Goal: Task Accomplishment & Management: Manage account settings

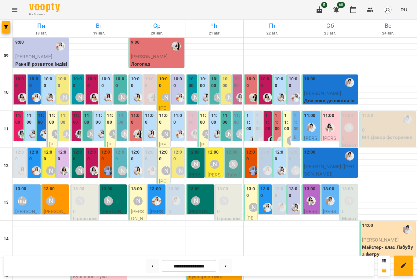
click at [23, 97] on img "Анна Білан" at bounding box center [22, 97] width 9 height 9
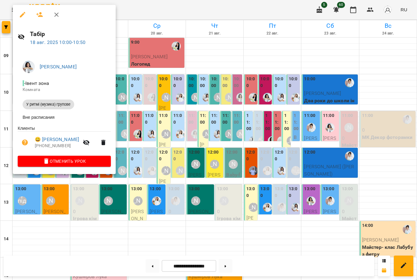
click at [215, 158] on div at bounding box center [208, 140] width 417 height 280
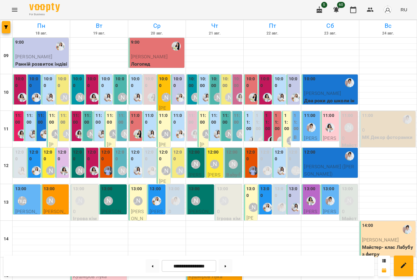
click at [19, 130] on img "Анна Білан" at bounding box center [22, 133] width 9 height 9
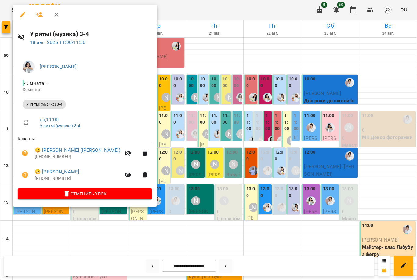
click at [189, 174] on div at bounding box center [208, 140] width 417 height 280
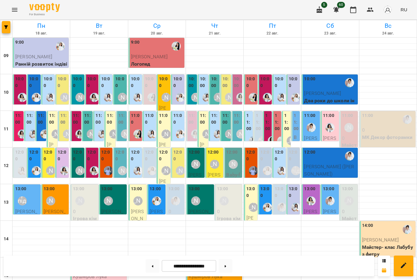
click at [48, 100] on img "Каріна" at bounding box center [50, 97] width 9 height 9
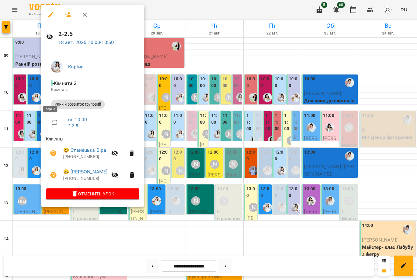
click at [220, 166] on div at bounding box center [208, 140] width 417 height 280
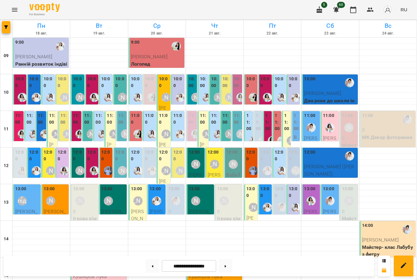
click at [90, 164] on div at bounding box center [94, 171] width 14 height 14
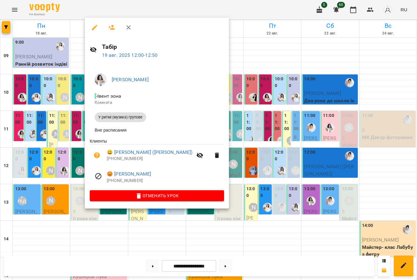
click at [231, 188] on div at bounding box center [208, 140] width 417 height 280
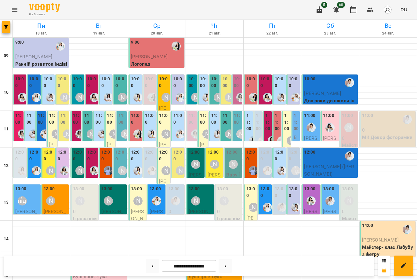
click at [83, 171] on div "[PERSON_NAME]" at bounding box center [79, 170] width 9 height 9
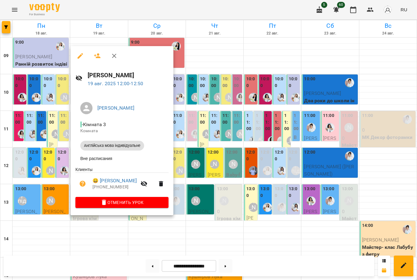
click at [226, 168] on div at bounding box center [208, 140] width 417 height 280
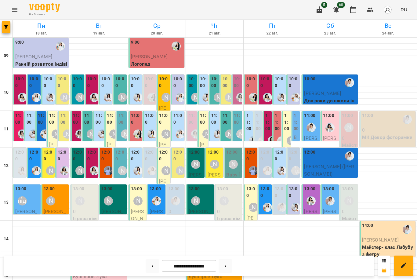
click at [50, 169] on div "[PERSON_NAME]" at bounding box center [50, 170] width 9 height 9
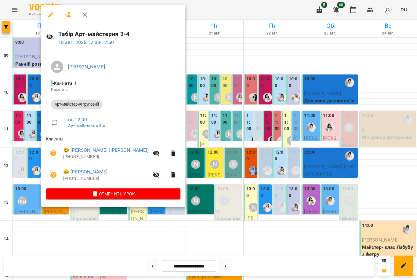
click at [193, 166] on div at bounding box center [208, 140] width 417 height 280
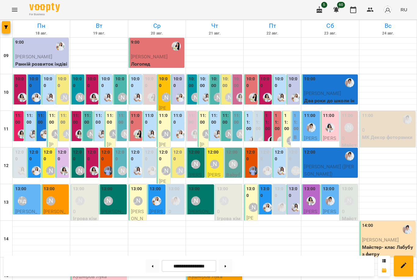
click at [35, 172] on img "Юлія Масющенко" at bounding box center [36, 170] width 9 height 9
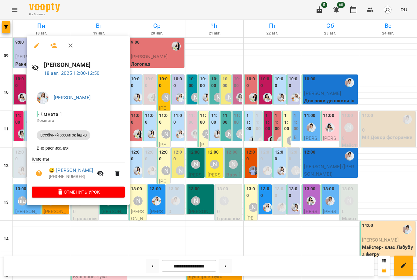
click at [163, 172] on div at bounding box center [208, 140] width 417 height 280
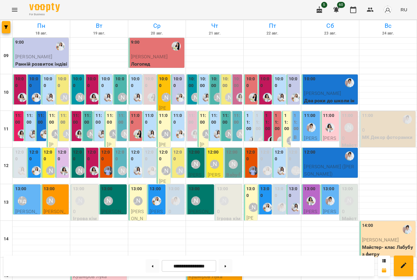
click at [32, 99] on img "Юлія Масющенко" at bounding box center [36, 97] width 9 height 9
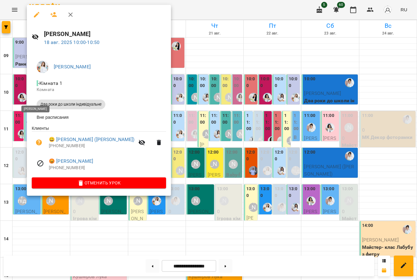
click at [192, 169] on div at bounding box center [208, 140] width 417 height 280
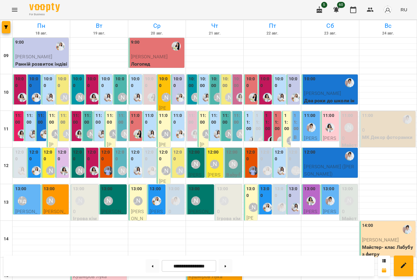
scroll to position [34, 0]
click at [56, 194] on div "[PERSON_NAME]" at bounding box center [51, 201] width 14 height 14
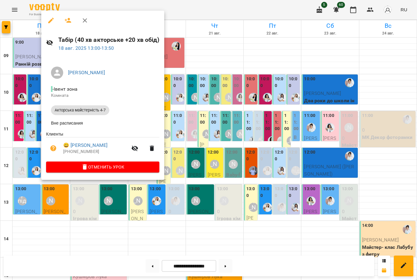
click at [220, 127] on div at bounding box center [208, 140] width 417 height 280
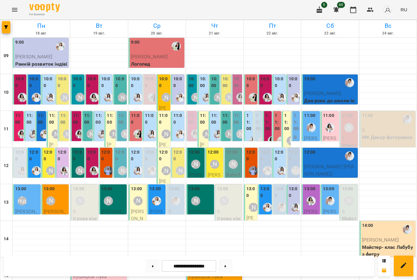
click at [16, 127] on div at bounding box center [22, 134] width 14 height 14
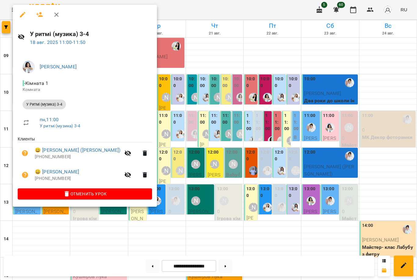
click at [178, 126] on div at bounding box center [208, 140] width 417 height 280
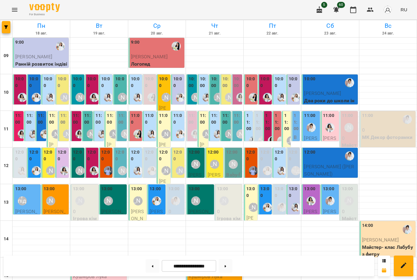
click at [136, 149] on label "12:00" at bounding box center [136, 155] width 10 height 13
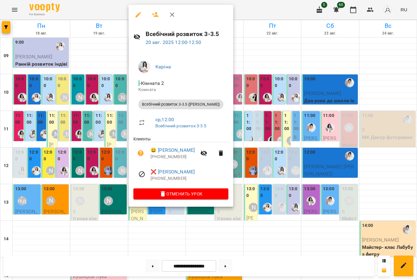
click at [266, 142] on div at bounding box center [208, 140] width 417 height 280
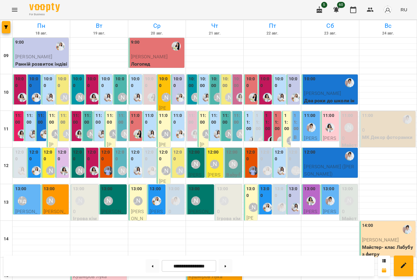
click at [150, 166] on img "Юлія Масющенко" at bounding box center [151, 170] width 9 height 9
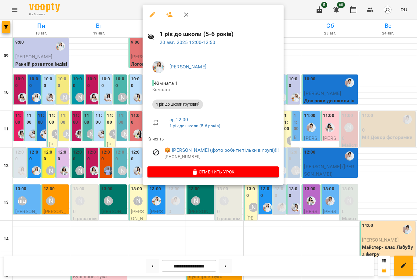
click at [107, 164] on div at bounding box center [208, 140] width 417 height 280
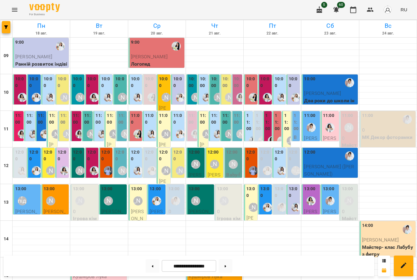
click at [91, 166] on img "Анна Білан" at bounding box center [94, 170] width 9 height 9
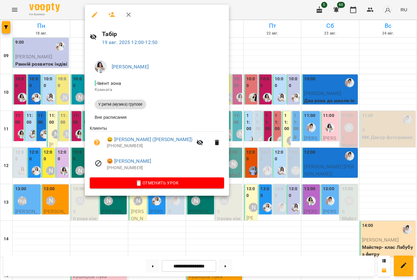
click at [67, 159] on div at bounding box center [208, 140] width 417 height 280
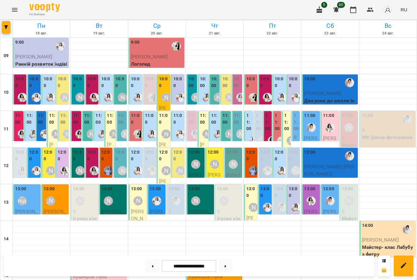
scroll to position [10, 0]
click at [38, 90] on div at bounding box center [36, 97] width 14 height 14
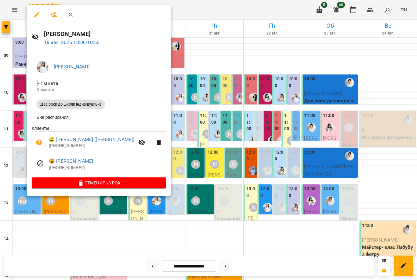
click at [194, 78] on div at bounding box center [208, 140] width 417 height 280
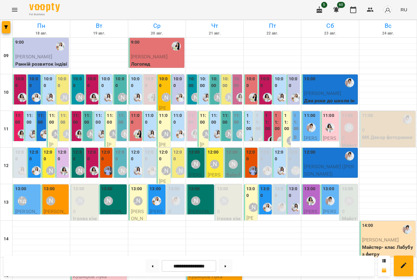
click at [23, 111] on div "11:00 2 У Ритмі (музика) 3-4" at bounding box center [18, 166] width 11 height 110
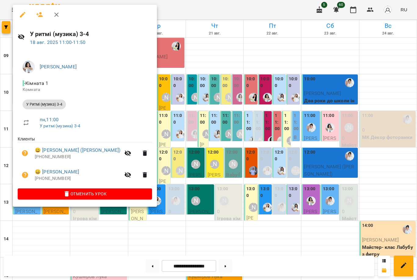
click at [171, 110] on div at bounding box center [208, 140] width 417 height 280
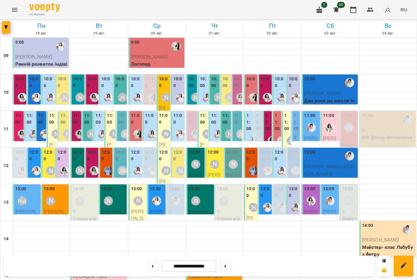
click at [45, 164] on div "[PERSON_NAME]" at bounding box center [51, 171] width 14 height 14
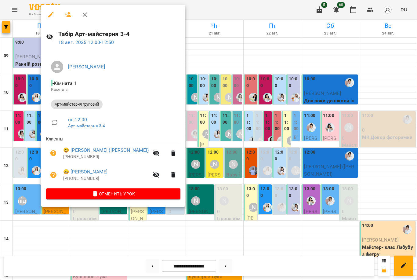
click at [29, 188] on div at bounding box center [208, 140] width 417 height 280
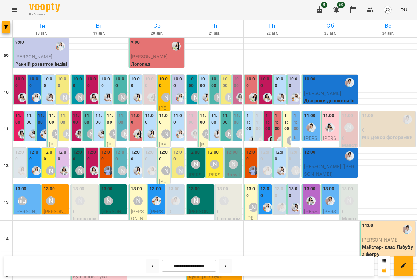
click at [110, 115] on div "11:00" at bounding box center [110, 119] width 7 height 15
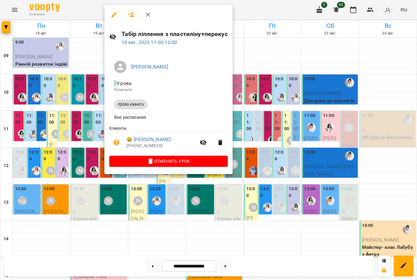
click at [88, 77] on div at bounding box center [208, 140] width 417 height 280
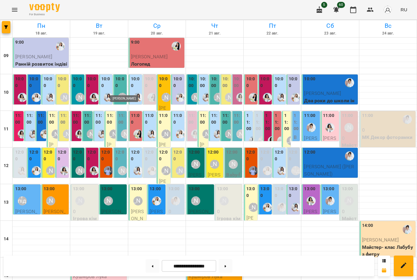
click at [121, 93] on div "[PERSON_NAME]" at bounding box center [122, 97] width 9 height 9
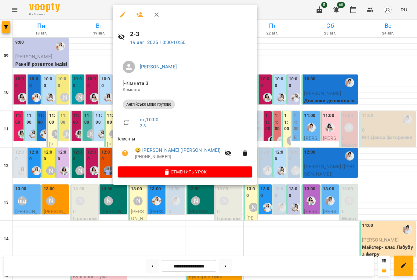
click at [92, 120] on div at bounding box center [208, 140] width 417 height 280
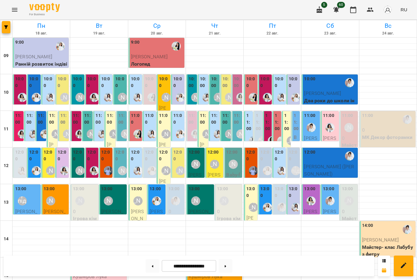
click at [75, 127] on div at bounding box center [80, 134] width 14 height 14
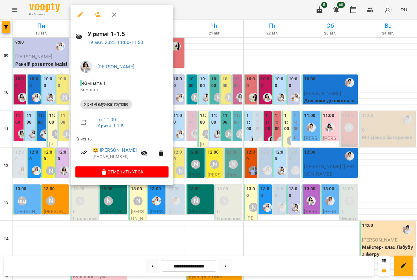
click at [26, 122] on div at bounding box center [208, 140] width 417 height 280
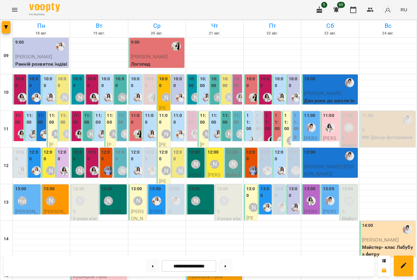
click at [122, 113] on label "11:00" at bounding box center [121, 118] width 7 height 13
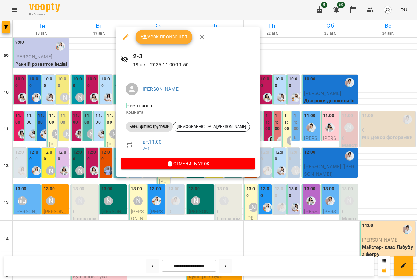
click at [107, 126] on div at bounding box center [208, 140] width 417 height 280
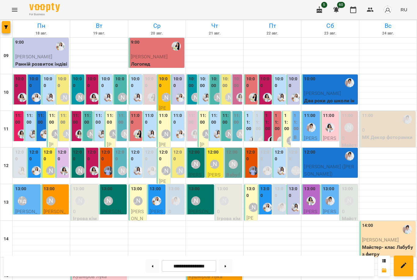
click at [94, 164] on div at bounding box center [94, 171] width 14 height 14
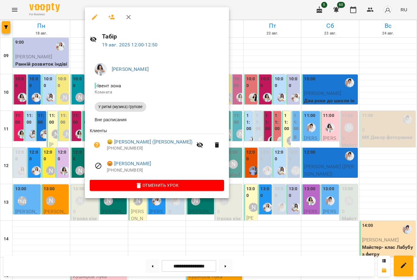
click at [72, 152] on div at bounding box center [208, 140] width 417 height 280
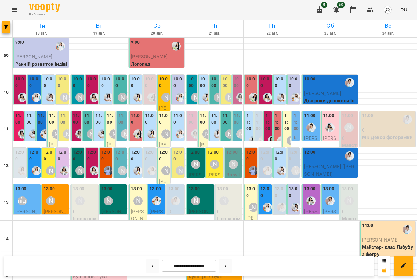
click at [179, 78] on div "10:00" at bounding box center [178, 83] width 10 height 15
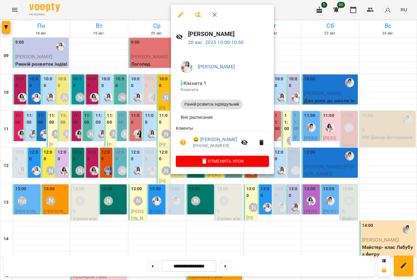
click at [155, 88] on div at bounding box center [208, 140] width 417 height 280
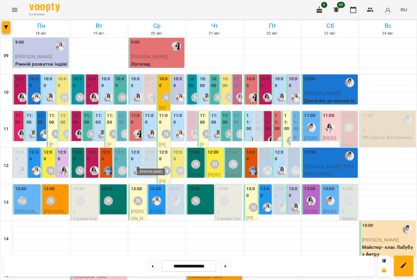
click at [150, 166] on img "Юлія Масющенко" at bounding box center [151, 170] width 9 height 9
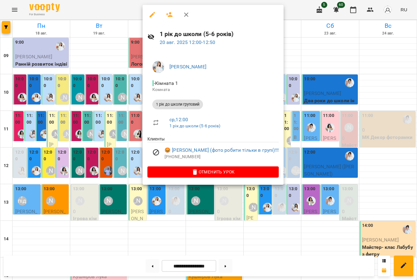
click at [169, 16] on icon "button" at bounding box center [169, 14] width 7 height 5
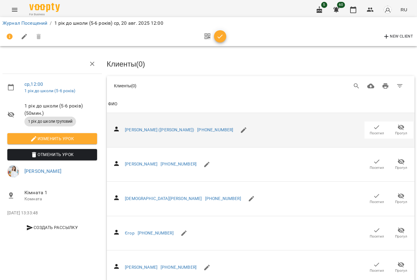
click at [381, 131] on span "Посетил" at bounding box center [377, 133] width 14 height 5
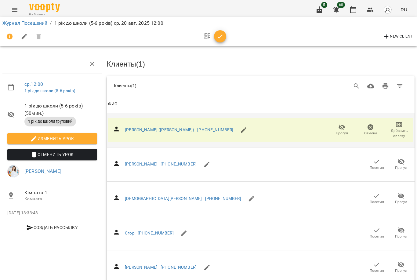
click at [219, 36] on icon "button" at bounding box center [219, 36] width 7 height 7
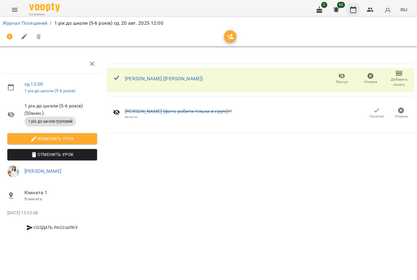
click at [356, 9] on icon "button" at bounding box center [352, 9] width 7 height 7
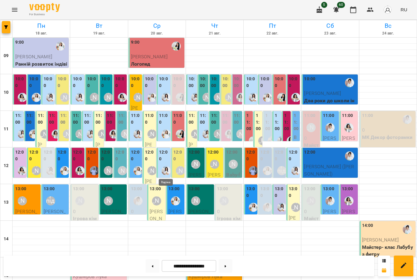
click at [164, 166] on img "Каріна" at bounding box center [165, 170] width 9 height 9
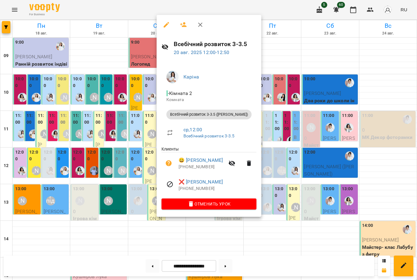
click at [144, 165] on div at bounding box center [208, 140] width 417 height 280
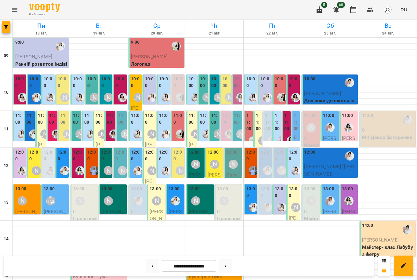
click at [134, 88] on label "10:00" at bounding box center [136, 82] width 10 height 13
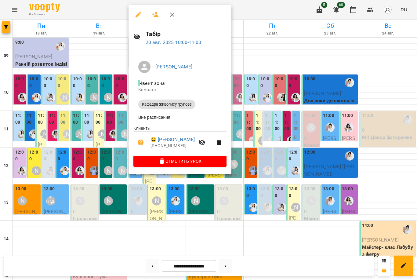
click at [96, 172] on div at bounding box center [208, 140] width 417 height 280
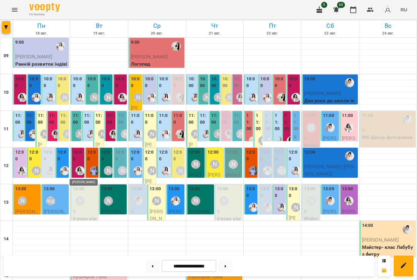
click at [77, 169] on img "Анна Білан" at bounding box center [79, 170] width 9 height 9
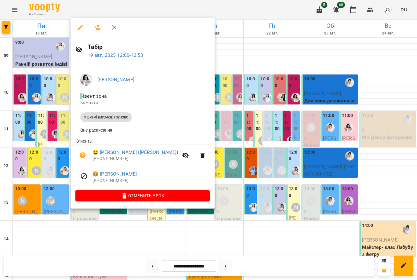
click at [65, 129] on div at bounding box center [208, 140] width 417 height 280
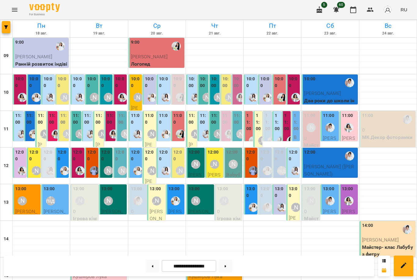
click at [164, 162] on div "12:00" at bounding box center [164, 156] width 10 height 15
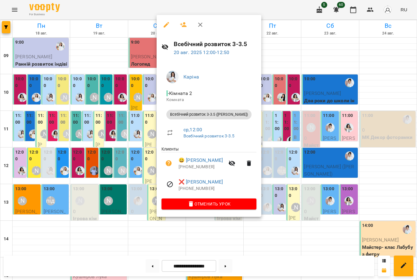
click at [138, 155] on div at bounding box center [208, 140] width 417 height 280
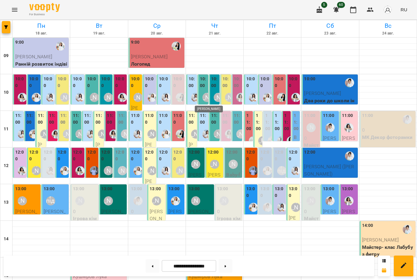
click at [203, 94] on div "[PERSON_NAME]" at bounding box center [206, 97] width 9 height 9
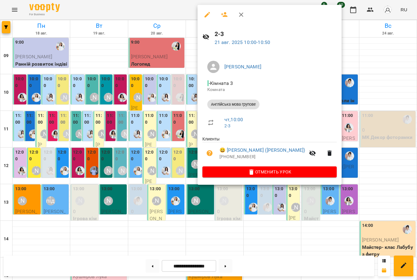
click at [161, 96] on div at bounding box center [208, 140] width 417 height 280
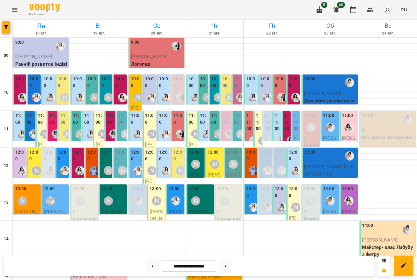
click at [225, 130] on div at bounding box center [230, 134] width 14 height 14
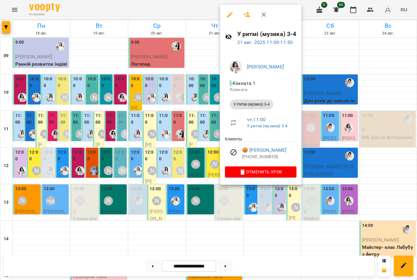
click at [199, 136] on div at bounding box center [208, 140] width 417 height 280
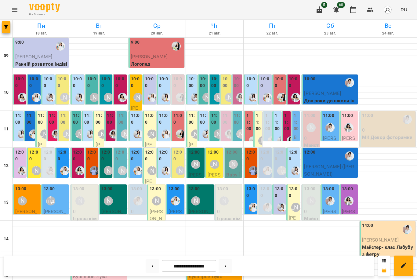
click at [223, 128] on div "11:00 0 У Ритмі (музика) 3-4" at bounding box center [225, 166] width 11 height 110
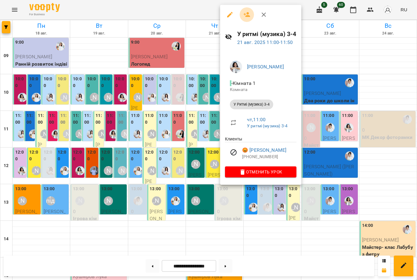
click at [248, 16] on icon "button" at bounding box center [247, 14] width 7 height 5
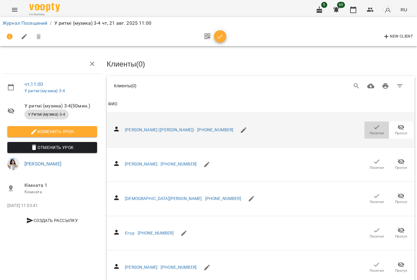
click at [377, 127] on icon "button" at bounding box center [376, 127] width 5 height 4
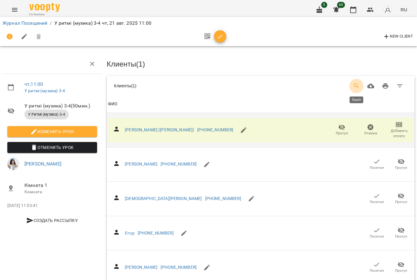
click at [356, 85] on icon "Search" at bounding box center [356, 85] width 7 height 7
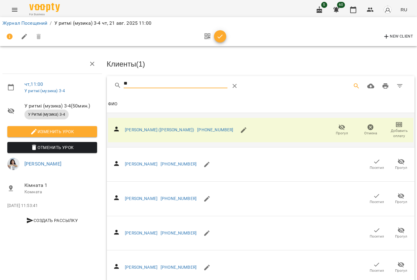
type input "*"
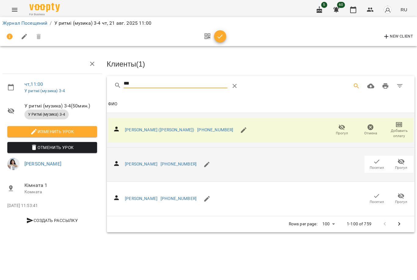
type input "***"
click at [381, 165] on span "Посетил" at bounding box center [377, 167] width 14 height 5
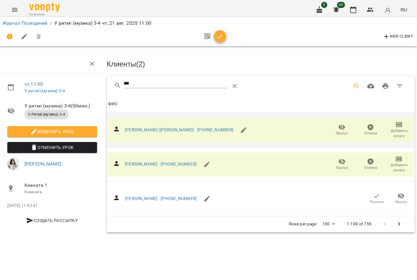
click at [218, 35] on icon "button" at bounding box center [219, 36] width 7 height 7
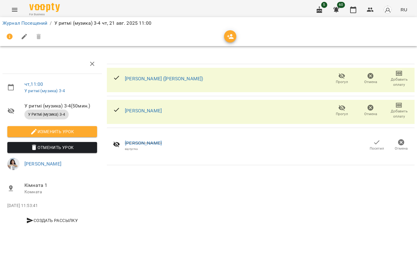
click at [359, 3] on div "5 60 RU" at bounding box center [361, 10] width 98 height 16
click at [354, 10] on icon "button" at bounding box center [352, 9] width 7 height 7
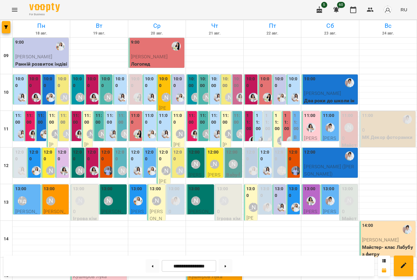
click at [215, 171] on p "[PERSON_NAME]" at bounding box center [215, 182] width 15 height 22
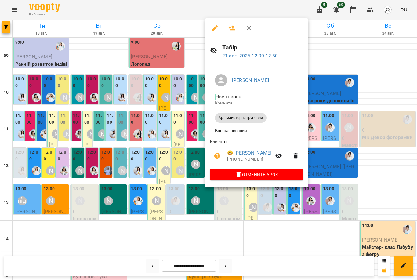
click at [190, 171] on div at bounding box center [208, 140] width 417 height 280
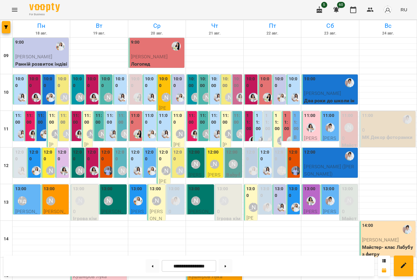
click at [248, 93] on div at bounding box center [253, 97] width 14 height 14
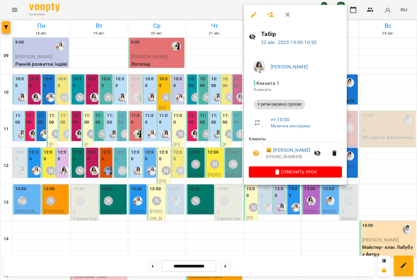
click at [205, 111] on div at bounding box center [208, 140] width 417 height 280
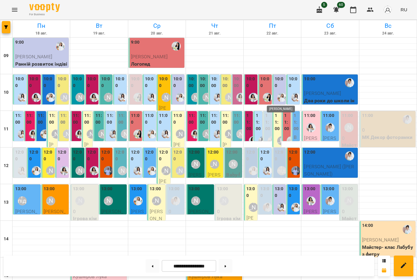
click at [279, 95] on img "Юлія Масющенко" at bounding box center [281, 97] width 9 height 9
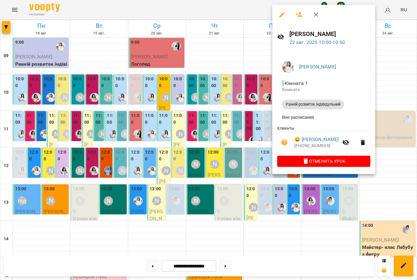
click at [241, 98] on div at bounding box center [208, 140] width 417 height 280
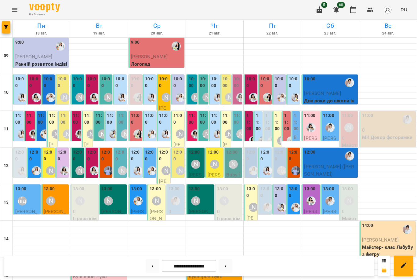
click at [249, 163] on div "12:00" at bounding box center [251, 156] width 10 height 15
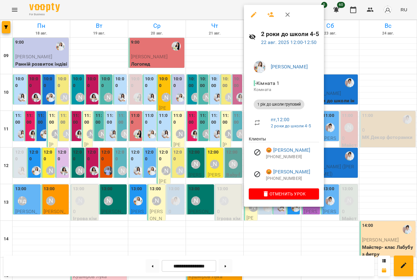
click at [228, 153] on div at bounding box center [208, 140] width 417 height 280
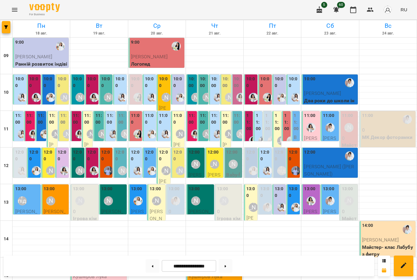
click at [269, 128] on label "11:00" at bounding box center [267, 122] width 5 height 20
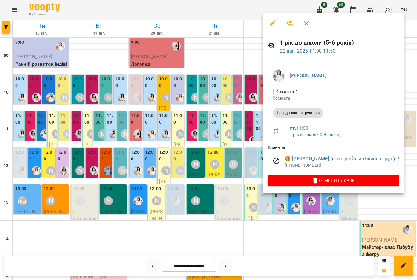
click at [253, 128] on div at bounding box center [208, 140] width 417 height 280
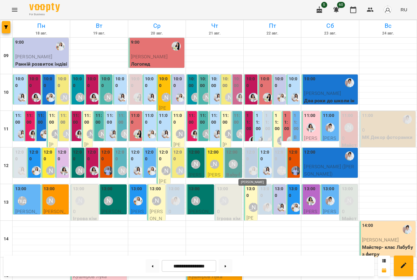
click at [252, 169] on img "Юлія Масющенко" at bounding box center [253, 170] width 9 height 9
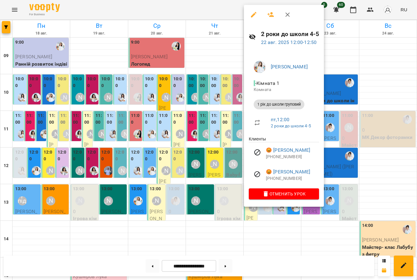
click at [230, 140] on div at bounding box center [208, 140] width 417 height 280
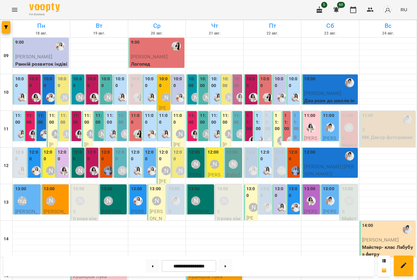
click at [268, 128] on label "11:00" at bounding box center [267, 122] width 5 height 20
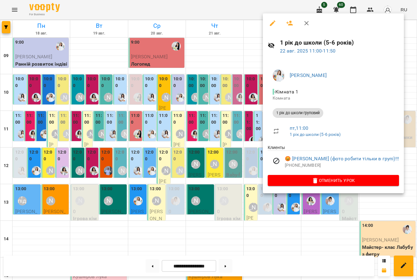
click at [305, 24] on icon "button" at bounding box center [306, 23] width 7 height 7
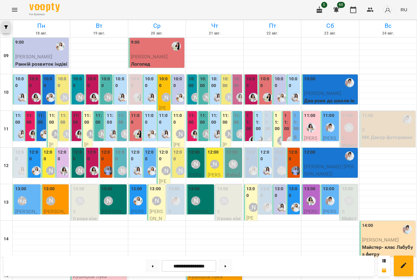
click at [5, 30] on button "button" at bounding box center [6, 27] width 9 height 12
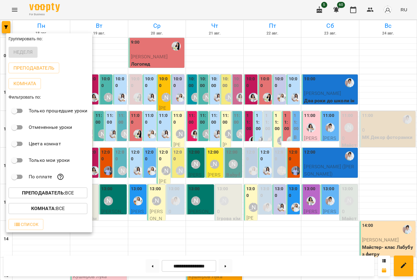
click at [268, 124] on div at bounding box center [208, 140] width 417 height 280
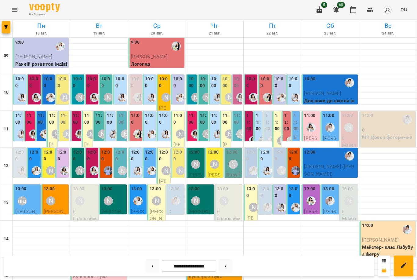
click at [266, 123] on label "11:00" at bounding box center [267, 122] width 5 height 20
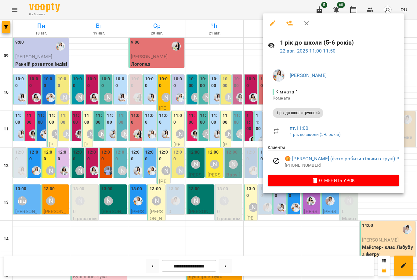
click at [274, 24] on icon "button" at bounding box center [272, 23] width 7 height 7
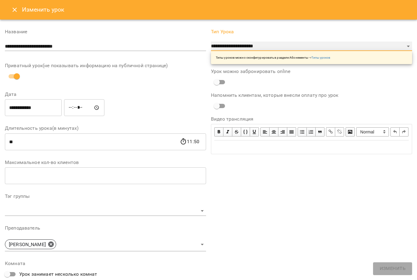
select select "**********"
click at [394, 272] on span "Изменить" at bounding box center [393, 269] width 26 height 8
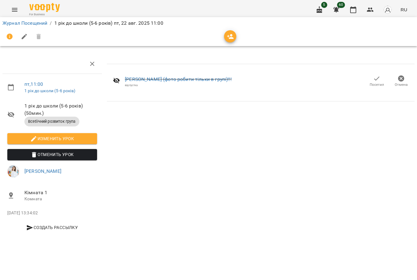
click at [232, 33] on icon "button" at bounding box center [230, 36] width 7 height 7
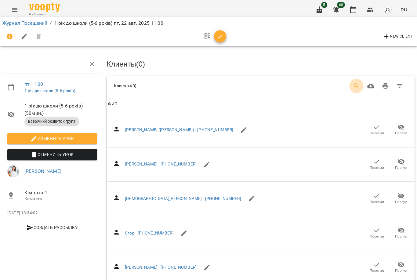
click at [356, 85] on icon "Search" at bounding box center [356, 85] width 5 height 5
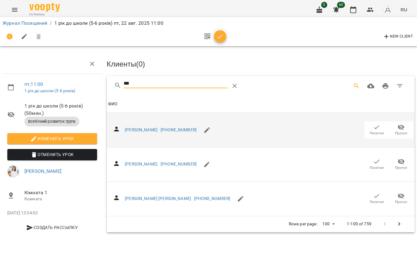
type input "***"
click at [375, 129] on icon "button" at bounding box center [376, 127] width 7 height 7
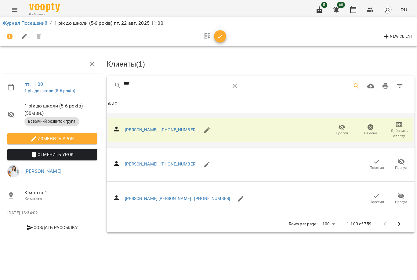
click at [217, 37] on icon "button" at bounding box center [219, 36] width 7 height 7
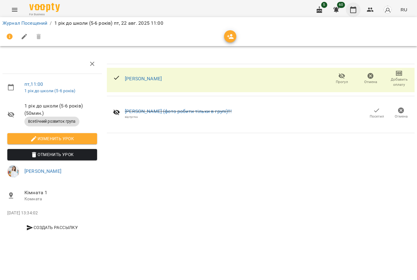
click at [355, 11] on icon "button" at bounding box center [352, 9] width 7 height 7
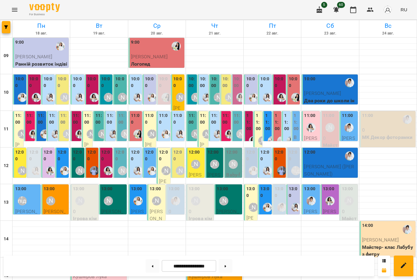
click at [249, 162] on div "12:00" at bounding box center [251, 156] width 10 height 15
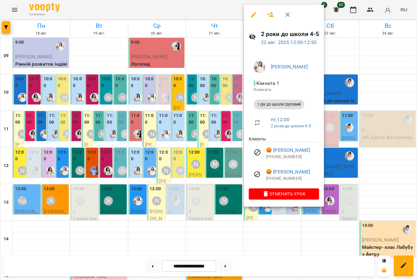
click at [268, 13] on icon "button" at bounding box center [270, 14] width 7 height 7
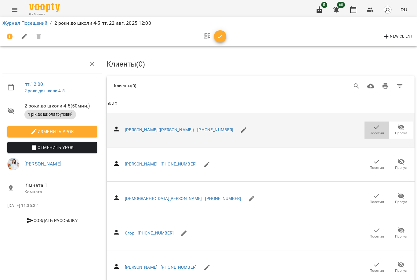
click at [376, 134] on span "Посетил" at bounding box center [377, 133] width 14 height 5
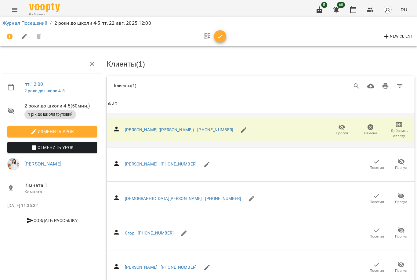
click at [219, 37] on icon "button" at bounding box center [219, 36] width 7 height 7
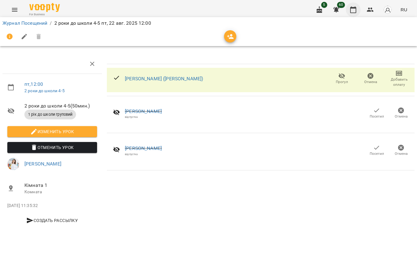
click at [353, 10] on icon "button" at bounding box center [352, 9] width 7 height 7
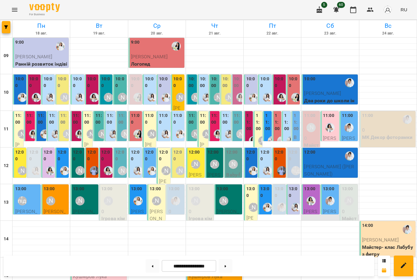
scroll to position [1, 0]
click at [296, 131] on div "11:00" at bounding box center [296, 122] width 5 height 21
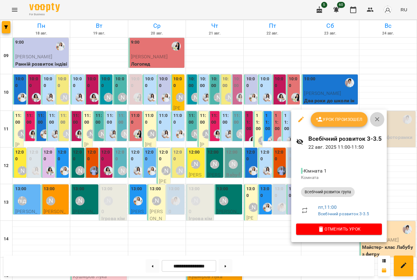
click at [380, 118] on icon "button" at bounding box center [377, 119] width 7 height 7
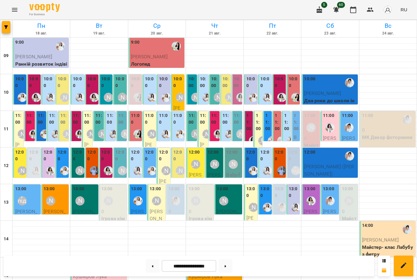
click at [266, 135] on div at bounding box center [272, 141] width 14 height 14
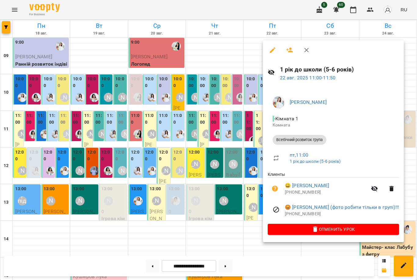
click at [248, 127] on div at bounding box center [208, 140] width 417 height 280
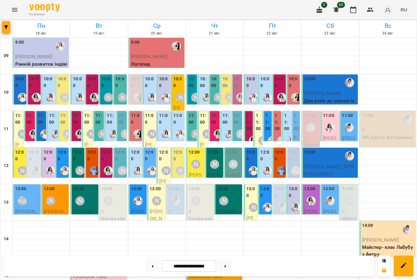
click at [285, 88] on div "10:00 [PERSON_NAME] У ритмі (музика) групове" at bounding box center [278, 136] width 13 height 125
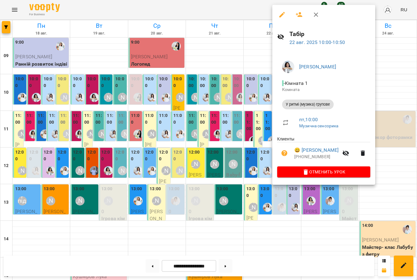
click at [255, 93] on div at bounding box center [208, 140] width 417 height 280
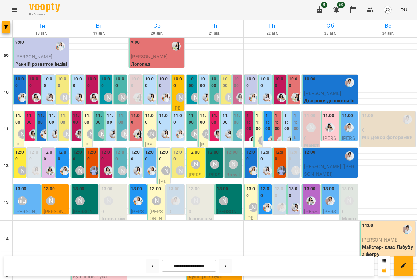
click at [250, 127] on label "11:00" at bounding box center [248, 122] width 5 height 20
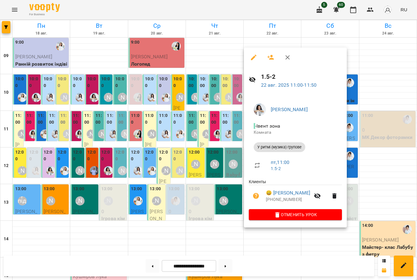
click at [226, 128] on div at bounding box center [208, 140] width 417 height 280
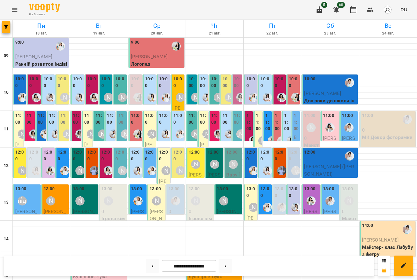
click at [269, 131] on div "11:00" at bounding box center [267, 122] width 5 height 21
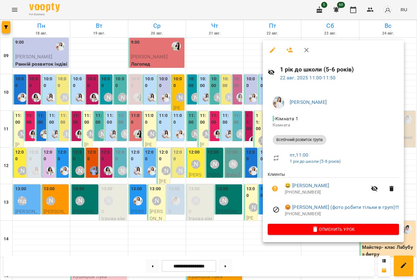
click at [253, 134] on div at bounding box center [208, 140] width 417 height 280
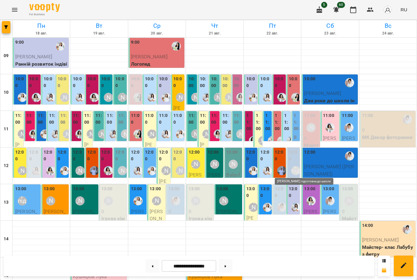
click at [296, 169] on div "[PERSON_NAME] підготовка до школи" at bounding box center [295, 170] width 9 height 9
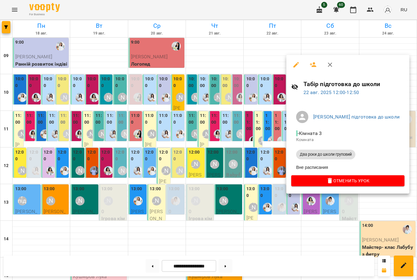
click at [259, 164] on div at bounding box center [208, 140] width 417 height 280
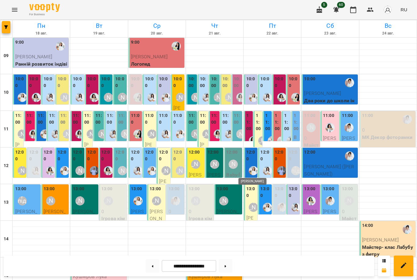
click at [252, 166] on img "Юлія Масющенко" at bounding box center [253, 170] width 9 height 9
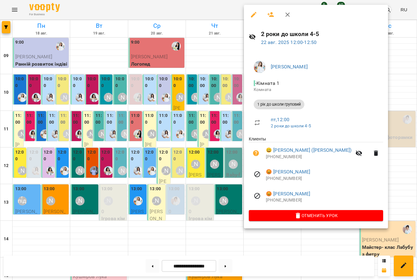
click at [228, 164] on div at bounding box center [208, 140] width 417 height 280
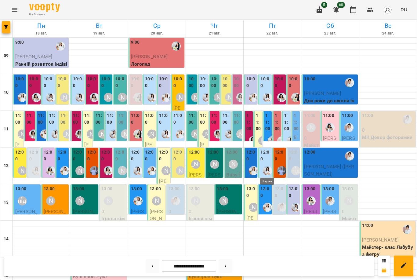
click at [264, 166] on img "Каріна" at bounding box center [267, 170] width 9 height 9
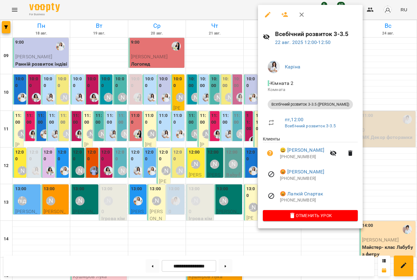
click at [236, 161] on div at bounding box center [208, 140] width 417 height 280
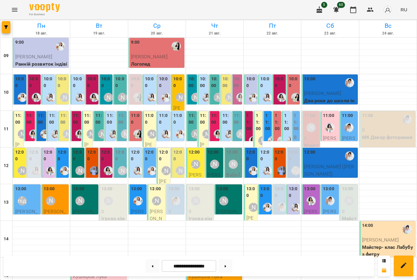
click at [15, 83] on label "10:00" at bounding box center [20, 82] width 10 height 13
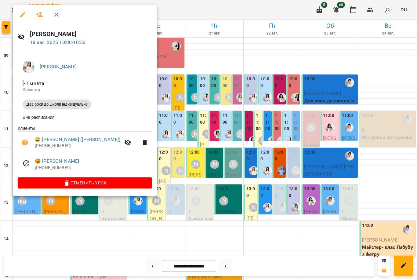
click at [162, 149] on div at bounding box center [208, 140] width 417 height 280
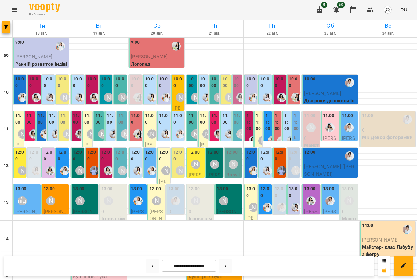
click at [27, 131] on div "11:00 2 У Ритмі (музика) 3-4" at bounding box center [29, 166] width 11 height 110
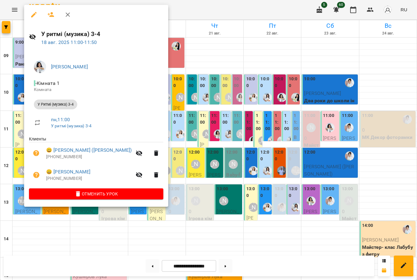
click at [181, 139] on div at bounding box center [208, 140] width 417 height 280
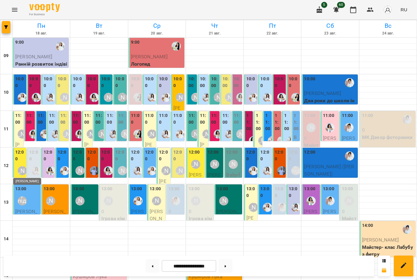
click at [25, 168] on div "[PERSON_NAME]" at bounding box center [22, 170] width 9 height 9
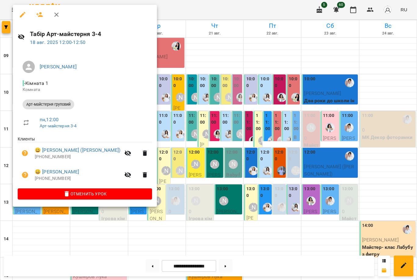
click at [161, 150] on div at bounding box center [208, 140] width 417 height 280
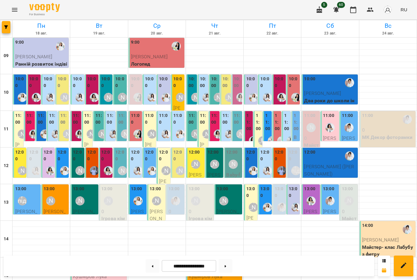
click at [118, 85] on label "10:00" at bounding box center [120, 82] width 10 height 13
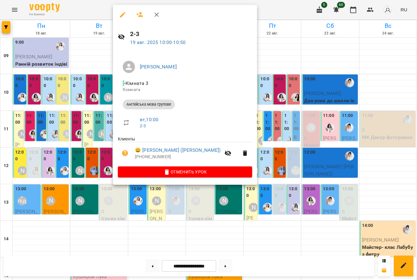
click at [139, 14] on icon "button" at bounding box center [139, 14] width 7 height 5
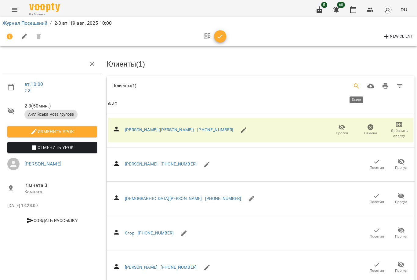
click at [356, 85] on icon "Search" at bounding box center [356, 85] width 5 height 5
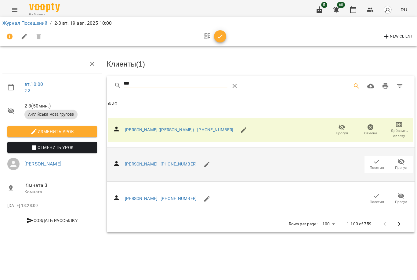
type input "***"
click at [377, 167] on span "Посетил" at bounding box center [377, 167] width 14 height 5
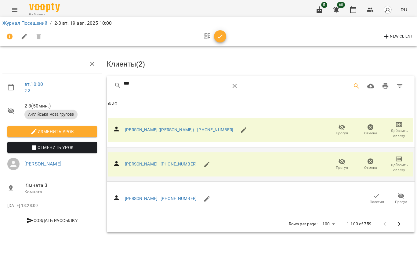
click at [220, 39] on icon "button" at bounding box center [219, 36] width 7 height 7
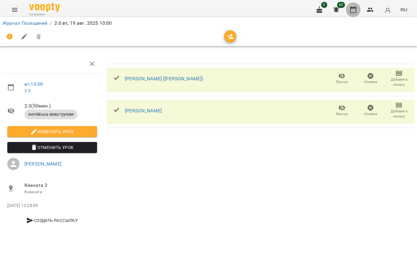
click at [349, 10] on button "button" at bounding box center [353, 9] width 15 height 15
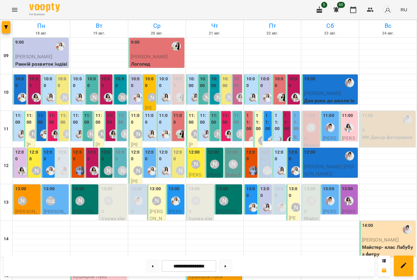
click at [91, 165] on div at bounding box center [94, 171] width 14 height 14
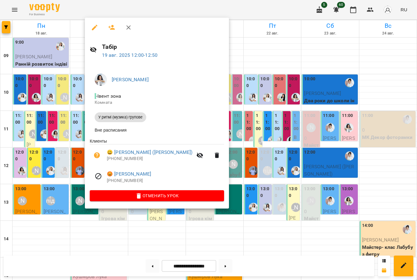
click at [72, 159] on div at bounding box center [208, 140] width 417 height 280
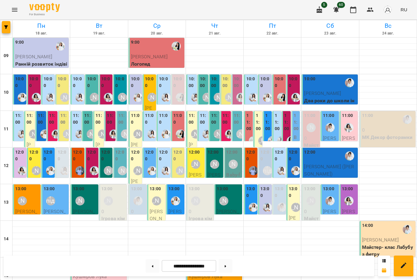
click at [166, 126] on div "11:00" at bounding box center [164, 119] width 10 height 15
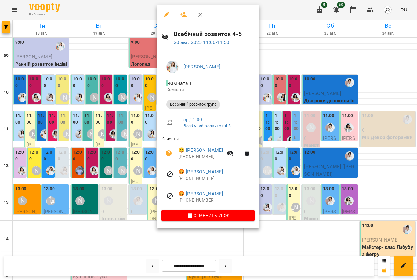
click at [148, 128] on div at bounding box center [208, 140] width 417 height 280
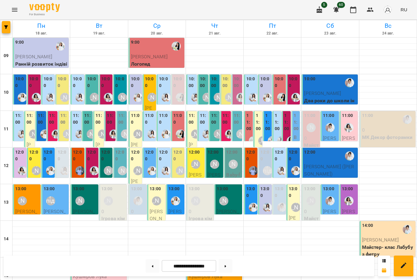
click at [150, 162] on div "12:00" at bounding box center [150, 156] width 10 height 15
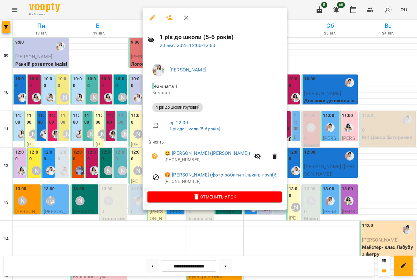
click at [127, 154] on div at bounding box center [208, 140] width 417 height 280
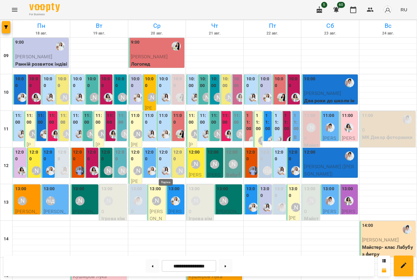
click at [163, 169] on img "Каріна" at bounding box center [165, 170] width 9 height 9
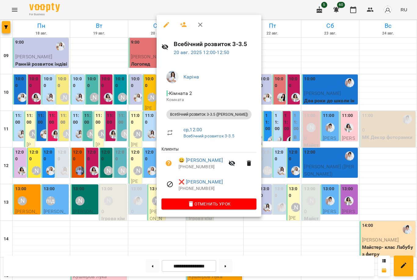
click at [141, 161] on div at bounding box center [208, 140] width 417 height 280
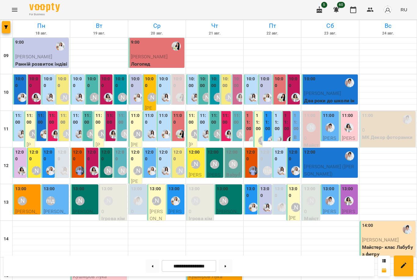
click at [237, 91] on div at bounding box center [241, 97] width 14 height 14
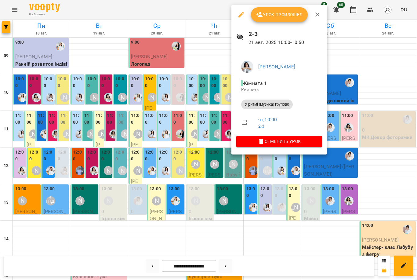
click at [211, 91] on div at bounding box center [208, 140] width 417 height 280
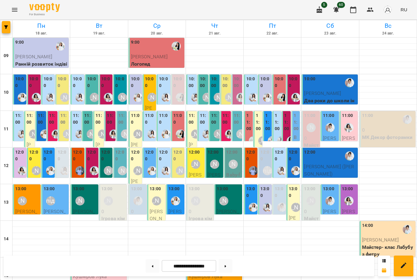
click at [228, 92] on div "[PERSON_NAME]" at bounding box center [230, 97] width 14 height 14
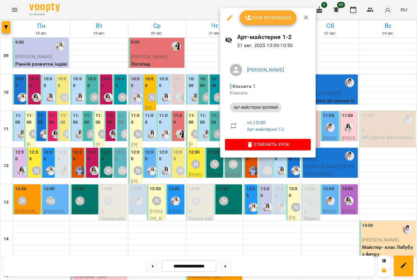
click at [163, 111] on div at bounding box center [208, 140] width 417 height 280
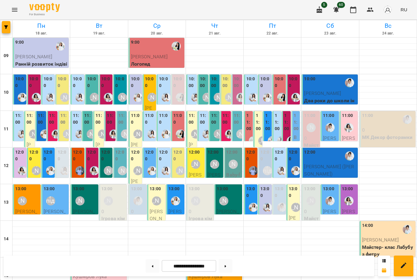
click at [224, 128] on div at bounding box center [230, 134] width 14 height 14
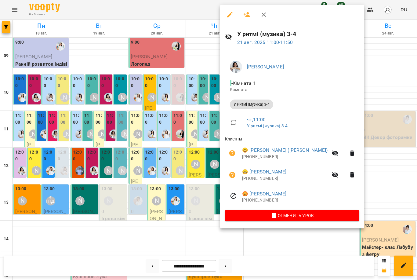
click at [208, 124] on div at bounding box center [208, 140] width 417 height 280
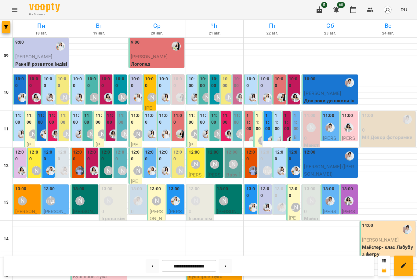
click at [225, 92] on div "[PERSON_NAME]" at bounding box center [230, 97] width 14 height 14
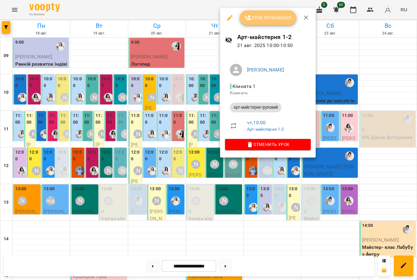
click at [254, 16] on span "Урок произошел" at bounding box center [267, 17] width 47 height 7
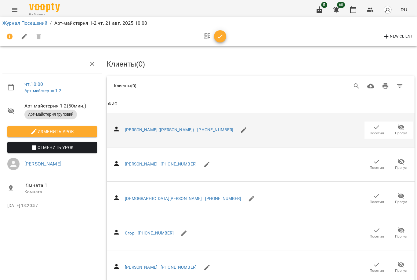
click at [378, 131] on span "Посетил" at bounding box center [377, 133] width 14 height 5
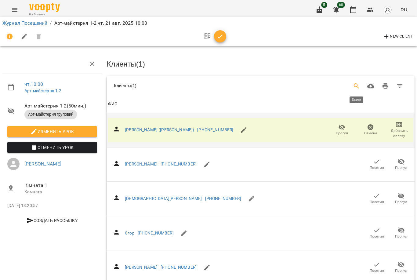
click at [359, 85] on icon "Search" at bounding box center [356, 85] width 7 height 7
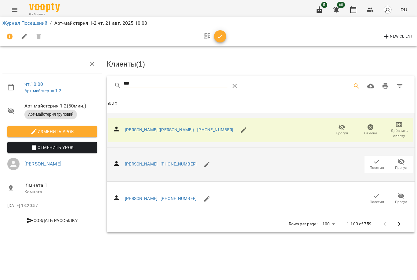
type input "***"
click at [371, 162] on span "Посетил" at bounding box center [376, 164] width 17 height 12
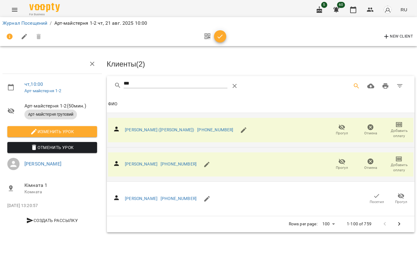
click at [219, 34] on icon "button" at bounding box center [219, 36] width 7 height 7
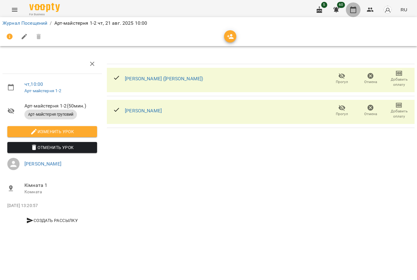
click at [356, 9] on icon "button" at bounding box center [353, 9] width 6 height 7
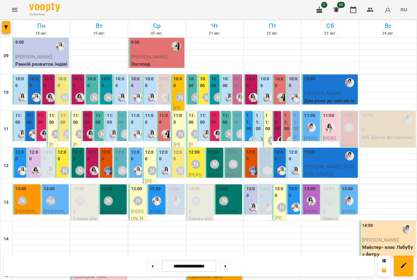
click at [213, 127] on div at bounding box center [218, 134] width 14 height 14
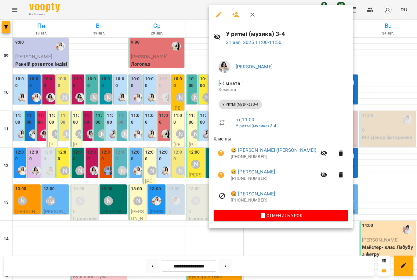
click at [196, 129] on div at bounding box center [208, 140] width 417 height 280
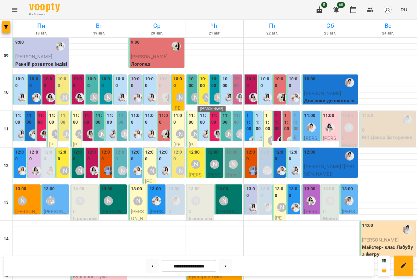
click at [203, 98] on div "[PERSON_NAME]" at bounding box center [206, 97] width 9 height 9
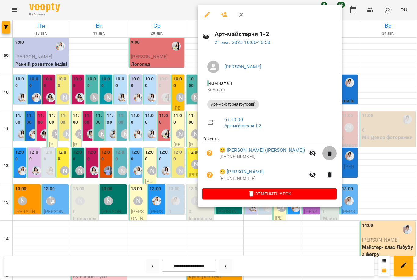
click at [328, 155] on icon "button" at bounding box center [330, 152] width 4 height 5
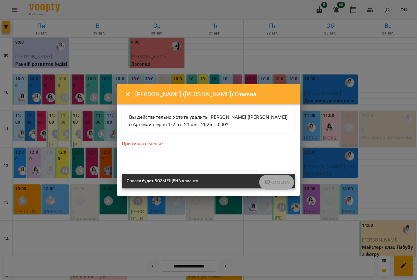
click at [230, 159] on textarea at bounding box center [208, 158] width 173 height 5
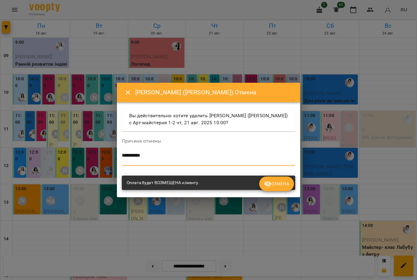
type textarea "*********"
click at [271, 186] on icon "submit" at bounding box center [267, 183] width 7 height 7
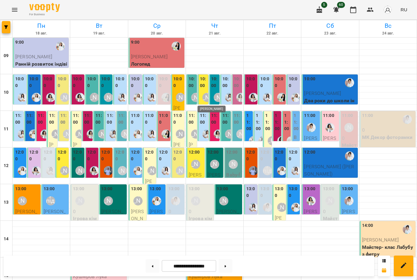
click at [202, 93] on div "[PERSON_NAME]" at bounding box center [207, 97] width 14 height 14
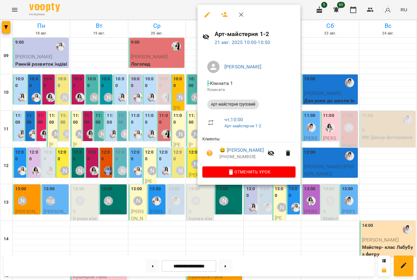
click at [281, 153] on button "button" at bounding box center [288, 153] width 15 height 15
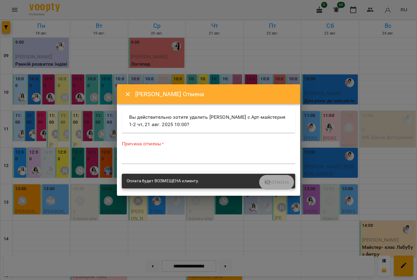
click at [241, 167] on div "Причина отмены * *" at bounding box center [209, 153] width 176 height 38
click at [234, 154] on div "Причина отмены * *" at bounding box center [208, 153] width 173 height 26
click at [236, 160] on textarea at bounding box center [208, 158] width 173 height 5
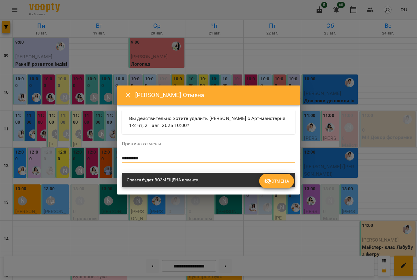
type textarea "*********"
click at [269, 182] on icon "submit" at bounding box center [267, 181] width 7 height 6
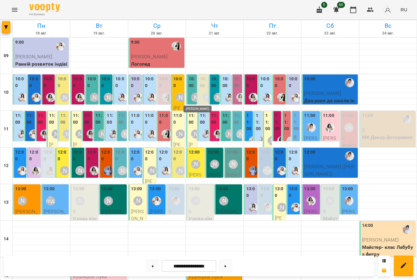
click at [194, 93] on div "[PERSON_NAME]" at bounding box center [195, 97] width 9 height 9
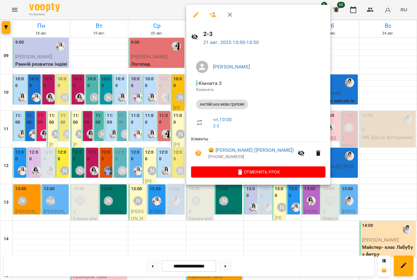
click at [211, 15] on icon "button" at bounding box center [213, 14] width 7 height 5
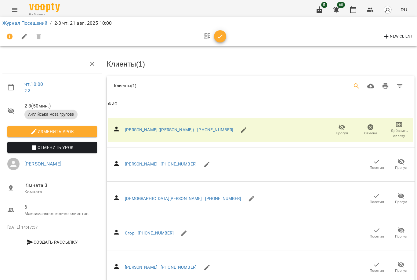
click at [356, 85] on icon "Search" at bounding box center [356, 85] width 7 height 7
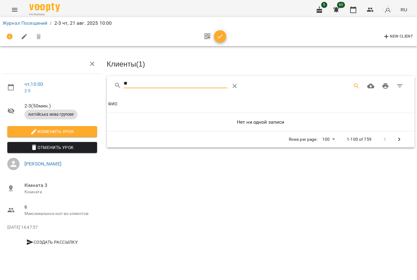
type input "*"
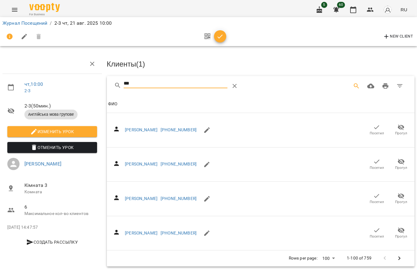
type input "***"
drag, startPoint x: 356, startPoint y: 85, endPoint x: 0, endPoint y: 0, distance: 366.6
click at [0, 0] on html "For Business 5 60 RU Журнал Посещений / 2-3 чт, 21 авг. 2025 10:00 New Client ч…" at bounding box center [208, 134] width 417 height 269
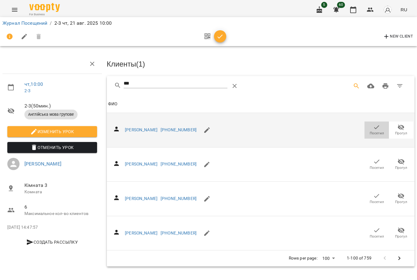
click at [374, 132] on span "Посетил" at bounding box center [377, 133] width 14 height 5
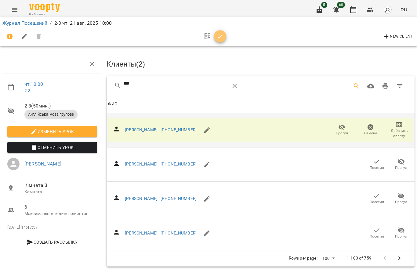
click at [218, 38] on icon "button" at bounding box center [219, 36] width 7 height 7
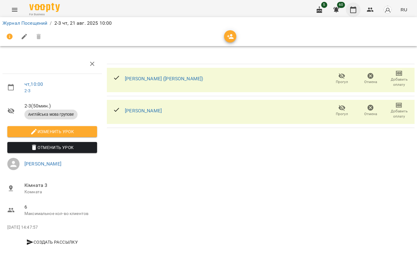
click at [351, 9] on icon "button" at bounding box center [353, 9] width 6 height 7
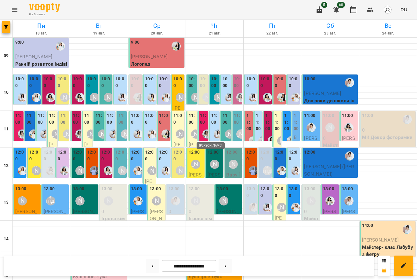
click at [204, 131] on img "Анна Білан" at bounding box center [206, 133] width 9 height 9
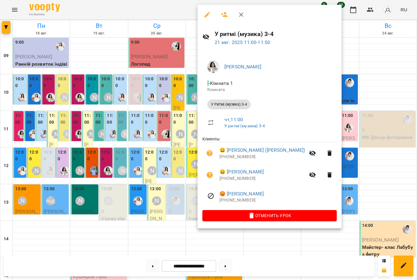
click at [179, 151] on div at bounding box center [208, 140] width 417 height 280
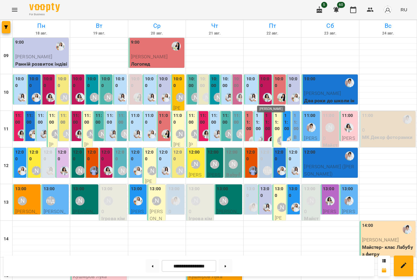
click at [263, 95] on img "Анна Білан" at bounding box center [267, 97] width 9 height 9
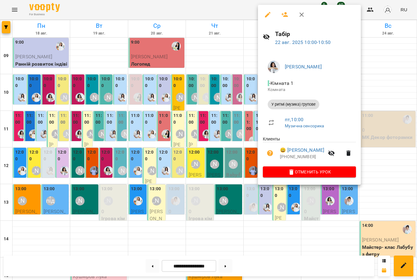
click at [212, 124] on div at bounding box center [208, 140] width 417 height 280
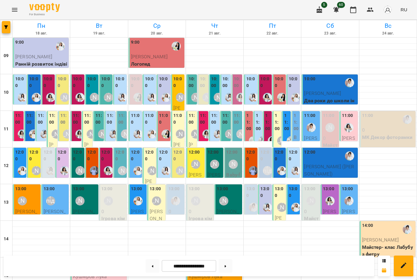
click at [29, 197] on div "[PERSON_NAME]" at bounding box center [22, 201] width 14 height 14
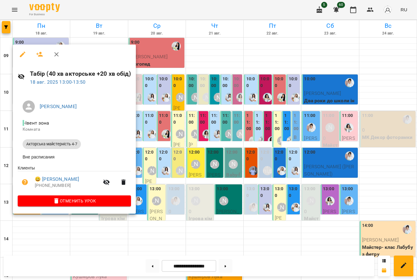
click at [41, 52] on icon "button" at bounding box center [39, 54] width 7 height 5
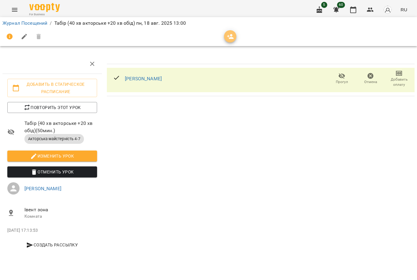
click at [229, 37] on icon "button" at bounding box center [230, 36] width 7 height 7
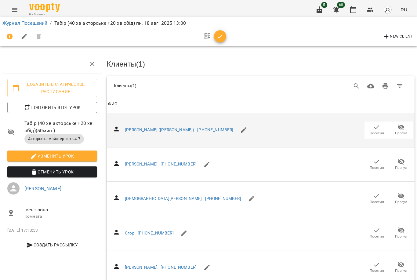
click at [375, 129] on icon "button" at bounding box center [376, 127] width 7 height 7
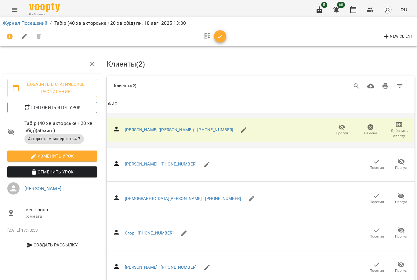
click at [218, 36] on icon "button" at bounding box center [219, 36] width 7 height 7
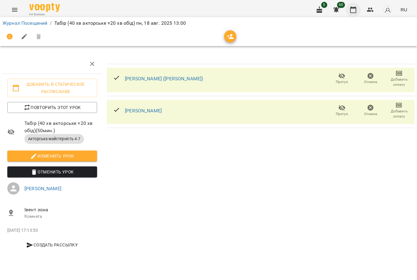
click at [354, 11] on icon "button" at bounding box center [352, 9] width 7 height 7
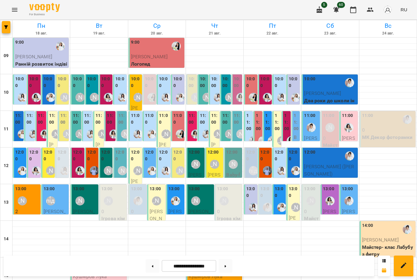
click at [74, 165] on div at bounding box center [80, 171] width 14 height 14
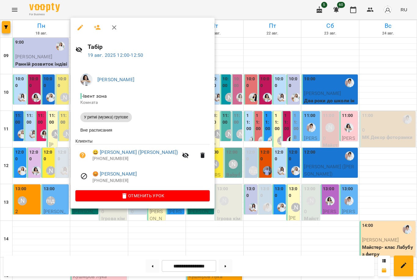
click at [100, 30] on icon "button" at bounding box center [97, 27] width 7 height 7
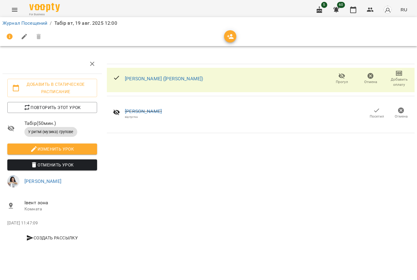
click at [234, 39] on icon "button" at bounding box center [230, 36] width 7 height 7
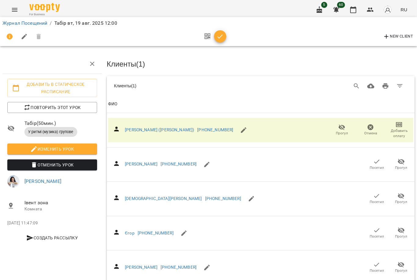
click at [346, 88] on div "Table Toolbar" at bounding box center [325, 86] width 165 height 15
click at [350, 88] on button "Search" at bounding box center [356, 86] width 15 height 15
click at [352, 86] on button "Search" at bounding box center [356, 86] width 15 height 15
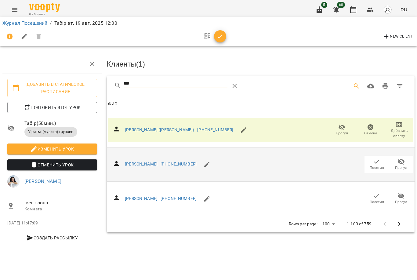
type input "***"
click at [376, 163] on icon "button" at bounding box center [376, 161] width 7 height 7
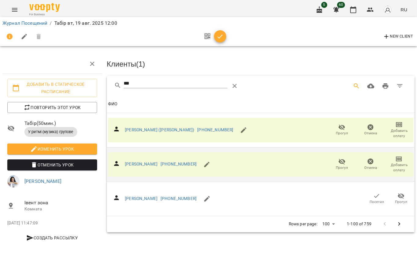
click at [222, 41] on button "button" at bounding box center [220, 36] width 12 height 12
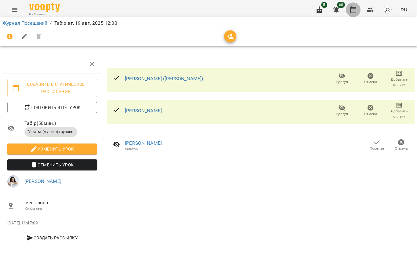
click at [354, 11] on icon "button" at bounding box center [352, 9] width 7 height 7
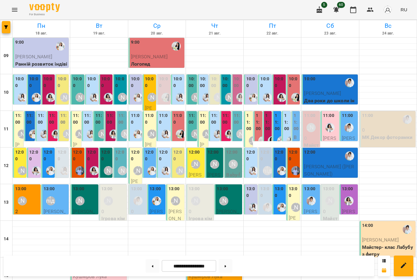
click at [77, 129] on div "[PERSON_NAME]" at bounding box center [79, 133] width 9 height 9
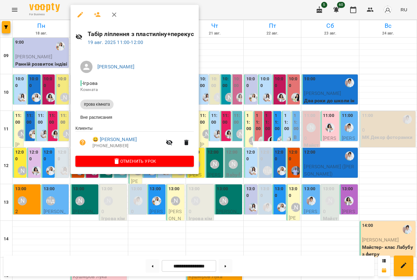
click at [155, 194] on div at bounding box center [208, 140] width 417 height 280
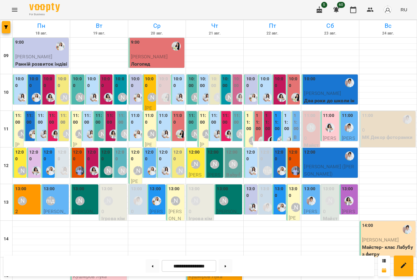
click at [76, 127] on div "[PERSON_NAME]" at bounding box center [80, 134] width 14 height 14
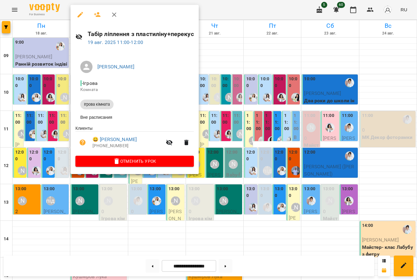
click at [100, 14] on icon "button" at bounding box center [97, 14] width 7 height 7
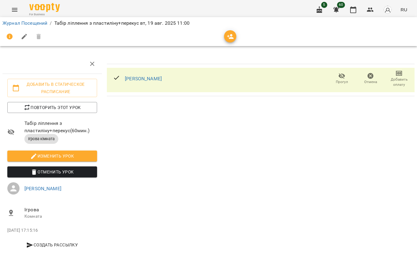
click at [230, 35] on icon "button" at bounding box center [230, 36] width 7 height 5
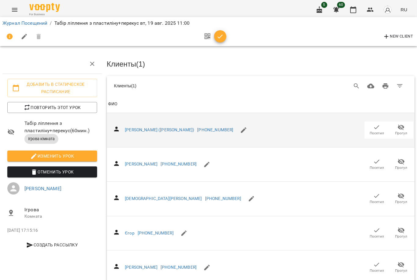
click at [376, 133] on span "Посетил" at bounding box center [377, 133] width 14 height 5
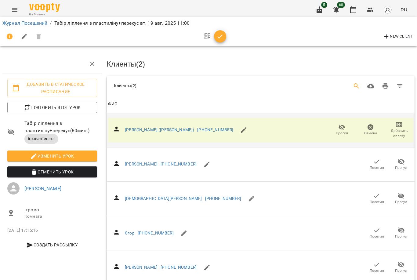
click at [352, 89] on button "Search" at bounding box center [356, 86] width 15 height 15
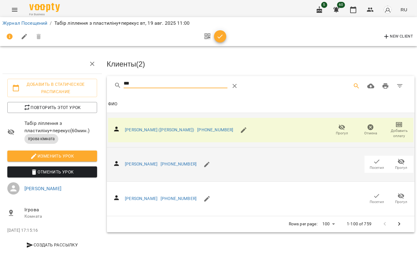
type input "***"
click at [380, 169] on span "Посетил" at bounding box center [377, 167] width 14 height 5
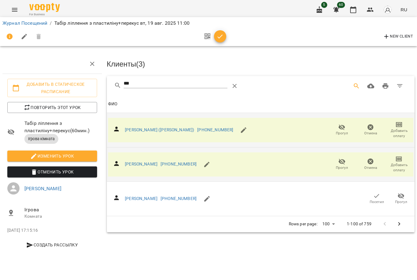
click at [225, 34] on span "button" at bounding box center [220, 36] width 12 height 7
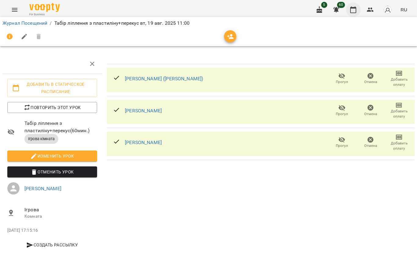
click at [355, 9] on icon "button" at bounding box center [352, 9] width 7 height 7
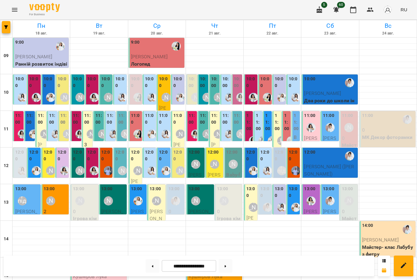
click at [212, 166] on div "[PERSON_NAME]" at bounding box center [214, 164] width 9 height 9
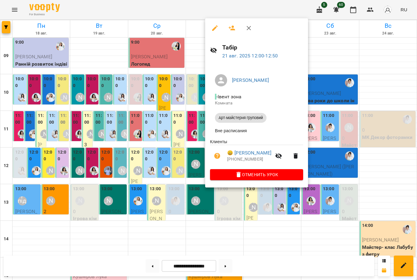
click at [185, 190] on div at bounding box center [208, 140] width 417 height 280
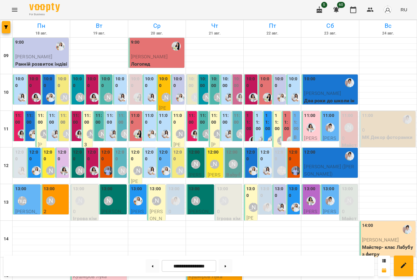
click at [221, 167] on div "[PERSON_NAME]" at bounding box center [215, 164] width 14 height 14
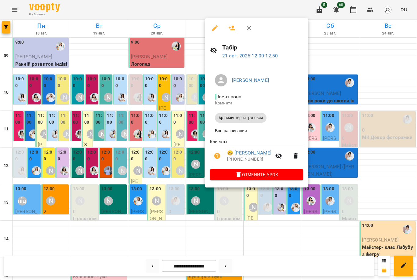
click at [235, 29] on icon "button" at bounding box center [231, 27] width 7 height 7
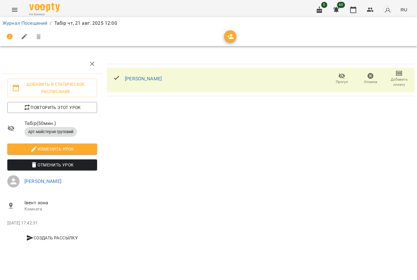
click at [228, 34] on icon "button" at bounding box center [230, 36] width 7 height 7
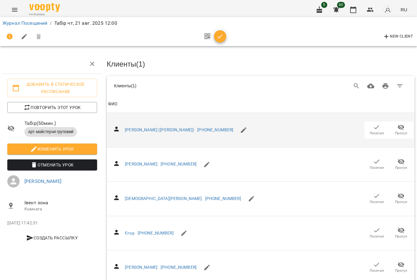
click at [378, 129] on icon "button" at bounding box center [376, 127] width 7 height 7
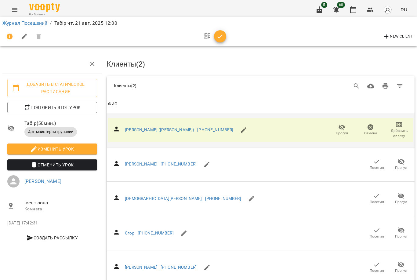
click at [221, 37] on icon "button" at bounding box center [219, 36] width 7 height 7
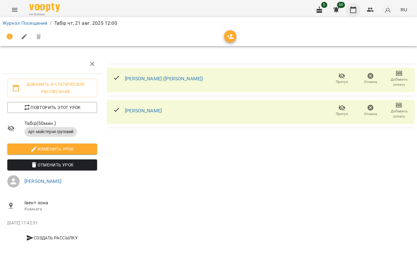
click at [351, 8] on icon "button" at bounding box center [352, 9] width 7 height 7
